Goal: Browse casually: Explore the website without a specific task or goal

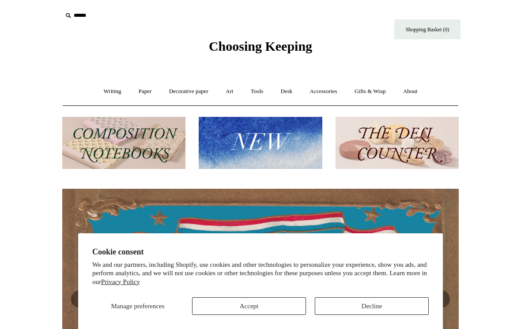
click at [343, 309] on button "Decline" at bounding box center [372, 307] width 114 height 18
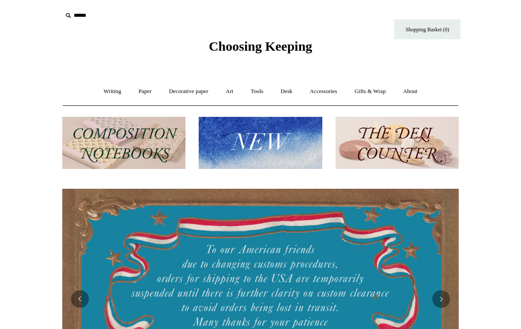
click at [249, 143] on img at bounding box center [260, 143] width 123 height 53
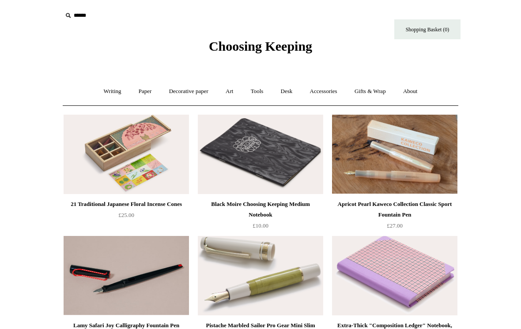
click at [264, 49] on span "Choosing Keeping" at bounding box center [260, 46] width 103 height 15
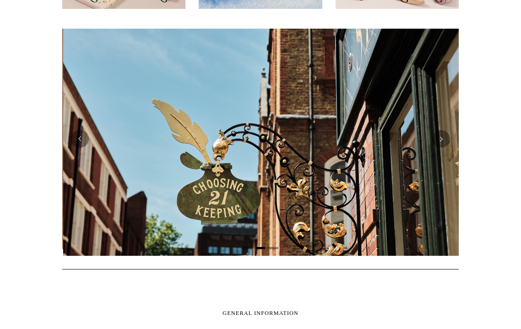
scroll to position [0, 397]
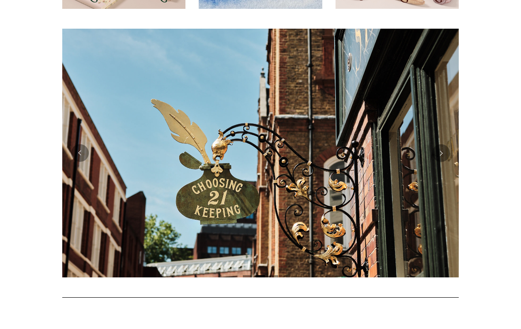
click at [78, 151] on button "Previous" at bounding box center [80, 153] width 18 height 18
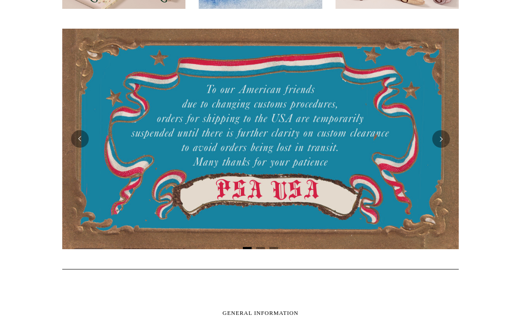
scroll to position [0, 0]
click at [438, 137] on button "Next" at bounding box center [441, 139] width 18 height 18
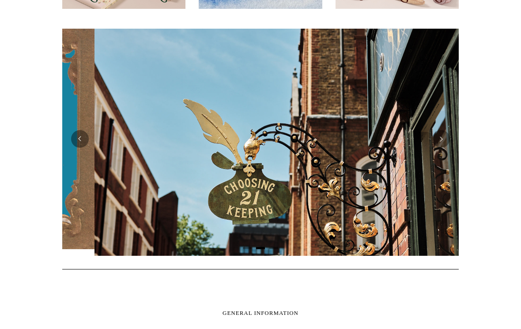
scroll to position [0, 397]
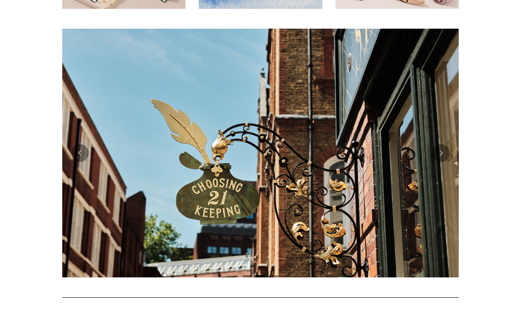
click at [441, 152] on button "Next" at bounding box center [441, 153] width 18 height 18
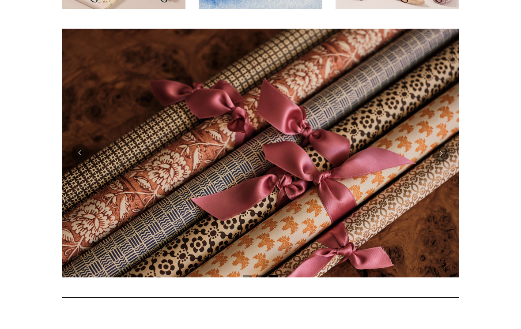
click at [441, 156] on button "Next" at bounding box center [441, 153] width 18 height 18
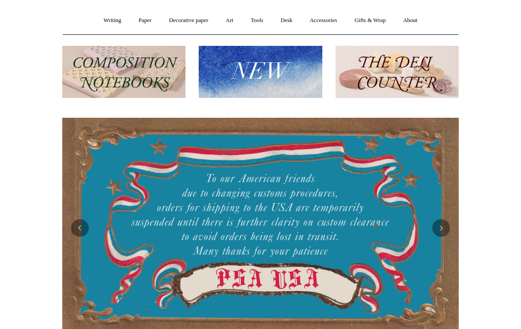
scroll to position [0, 0]
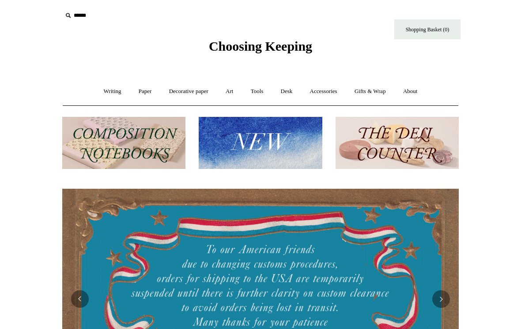
click at [206, 140] on img at bounding box center [260, 143] width 123 height 53
